Goal: Find specific page/section: Find specific page/section

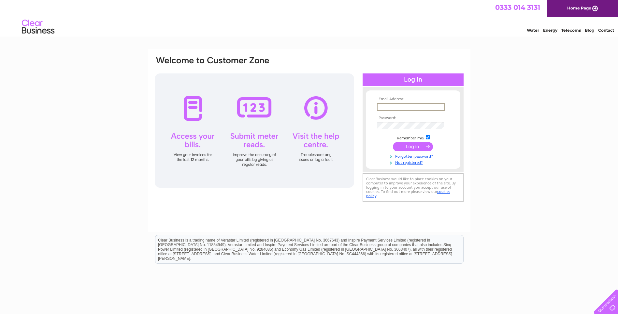
type input "[EMAIL_ADDRESS][DOMAIN_NAME]"
click at [393, 142] on input "submit" at bounding box center [413, 146] width 40 height 9
click at [401, 145] on input "submit" at bounding box center [413, 146] width 40 height 9
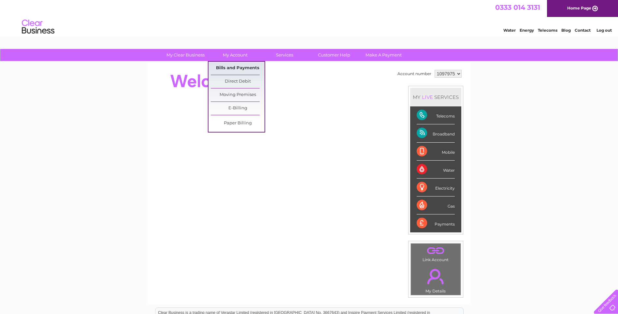
click at [230, 71] on link "Bills and Payments" at bounding box center [238, 68] width 54 height 13
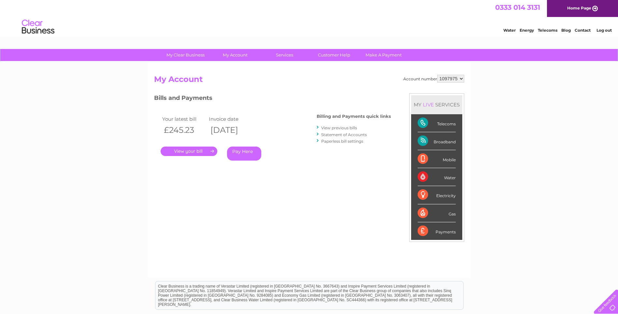
click at [207, 150] on link "." at bounding box center [189, 150] width 57 height 9
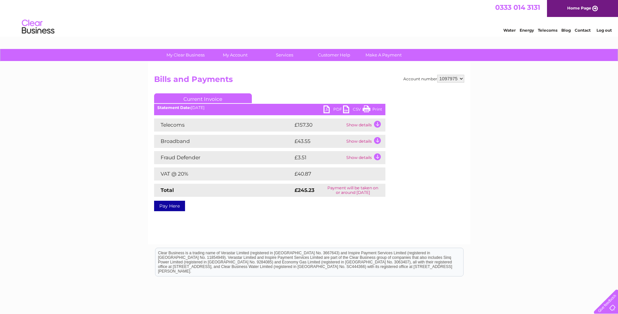
click at [331, 108] on link "PDF" at bounding box center [334, 109] width 20 height 9
